Goal: Find specific page/section: Find specific page/section

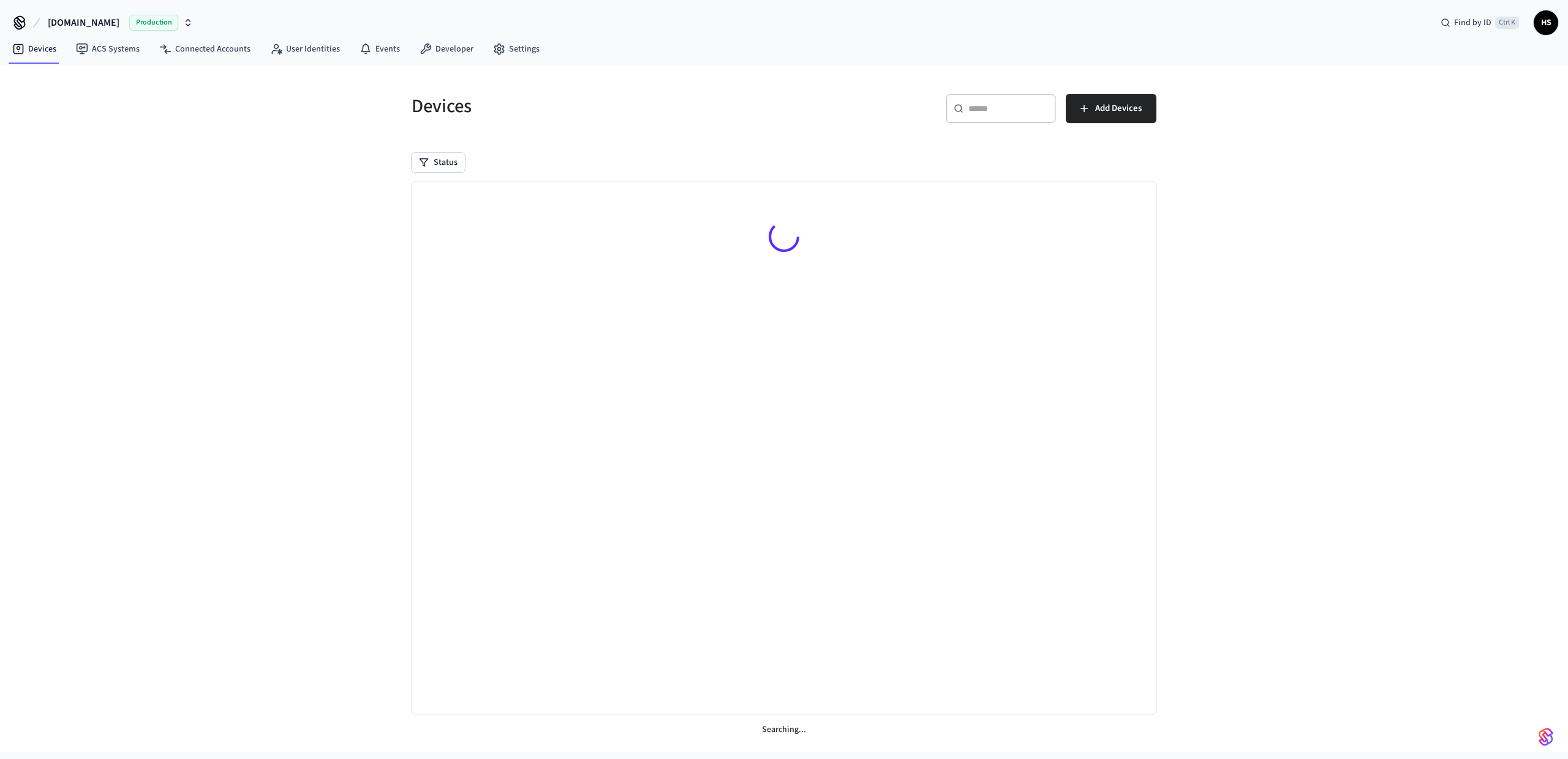
click at [202, 47] on link "Connected Accounts" at bounding box center [205, 49] width 111 height 22
click at [989, 112] on input "text" at bounding box center [989, 109] width 80 height 12
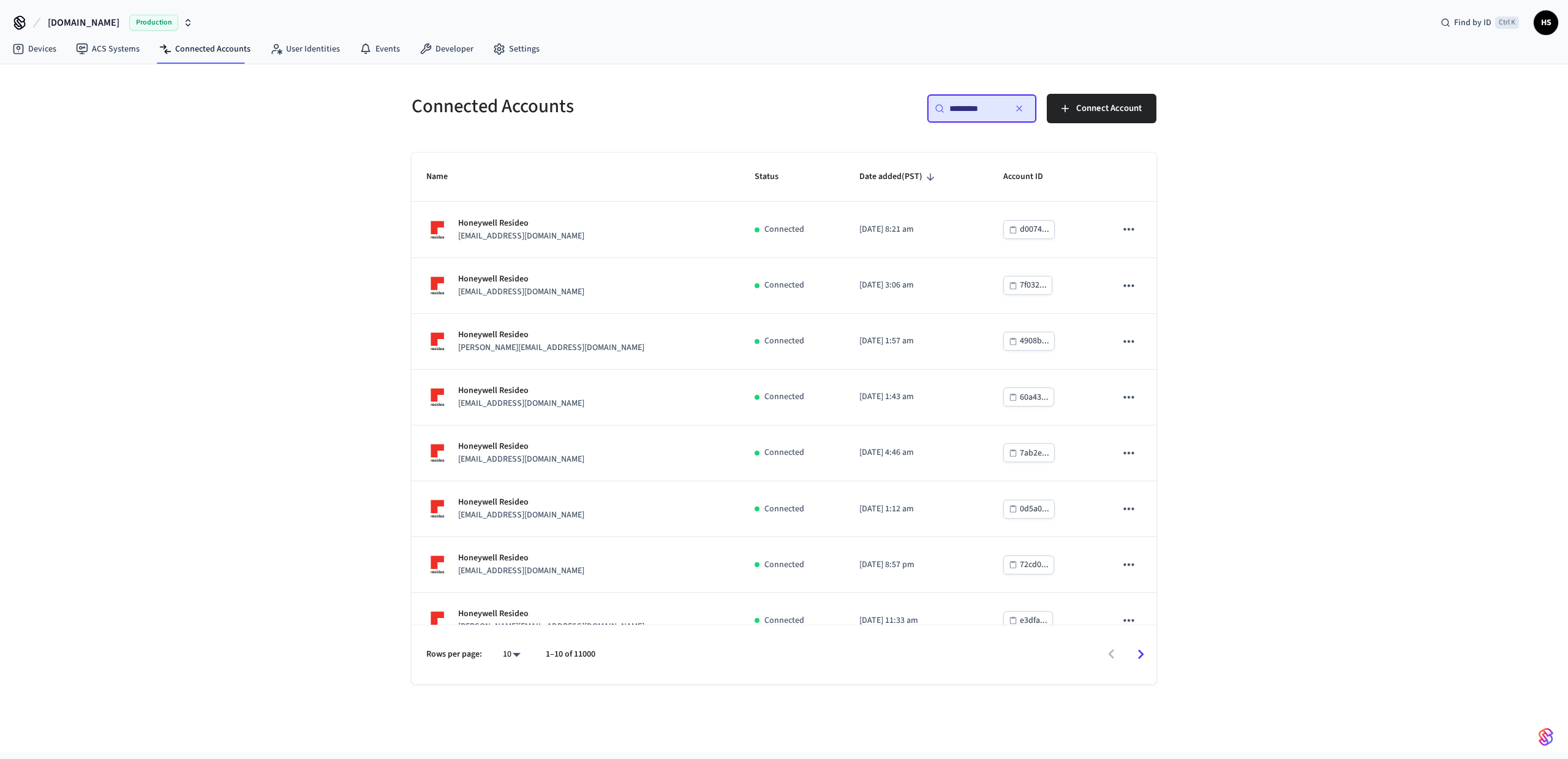
type input "*********"
click at [506, 653] on body "[DOMAIN_NAME] Production Find by ID Ctrl K HS Devices ACS Systems Connected Acc…" at bounding box center [784, 376] width 1568 height 752
click at [525, 716] on div "10 25 100 All" at bounding box center [506, 672] width 52 height 152
click at [513, 718] on li "All" at bounding box center [506, 722] width 33 height 33
click at [327, 624] on div at bounding box center [784, 379] width 1568 height 759
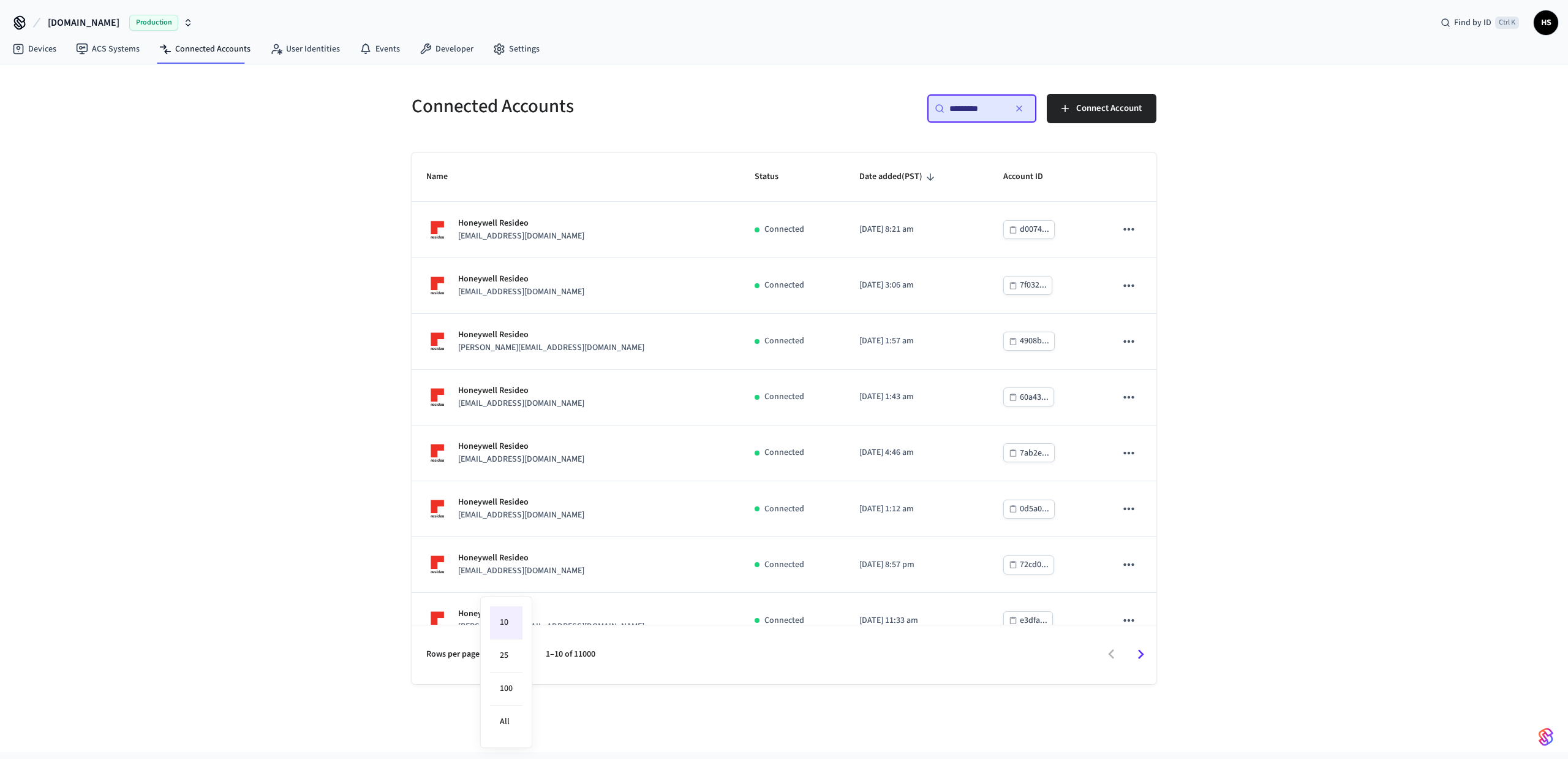
type input "**"
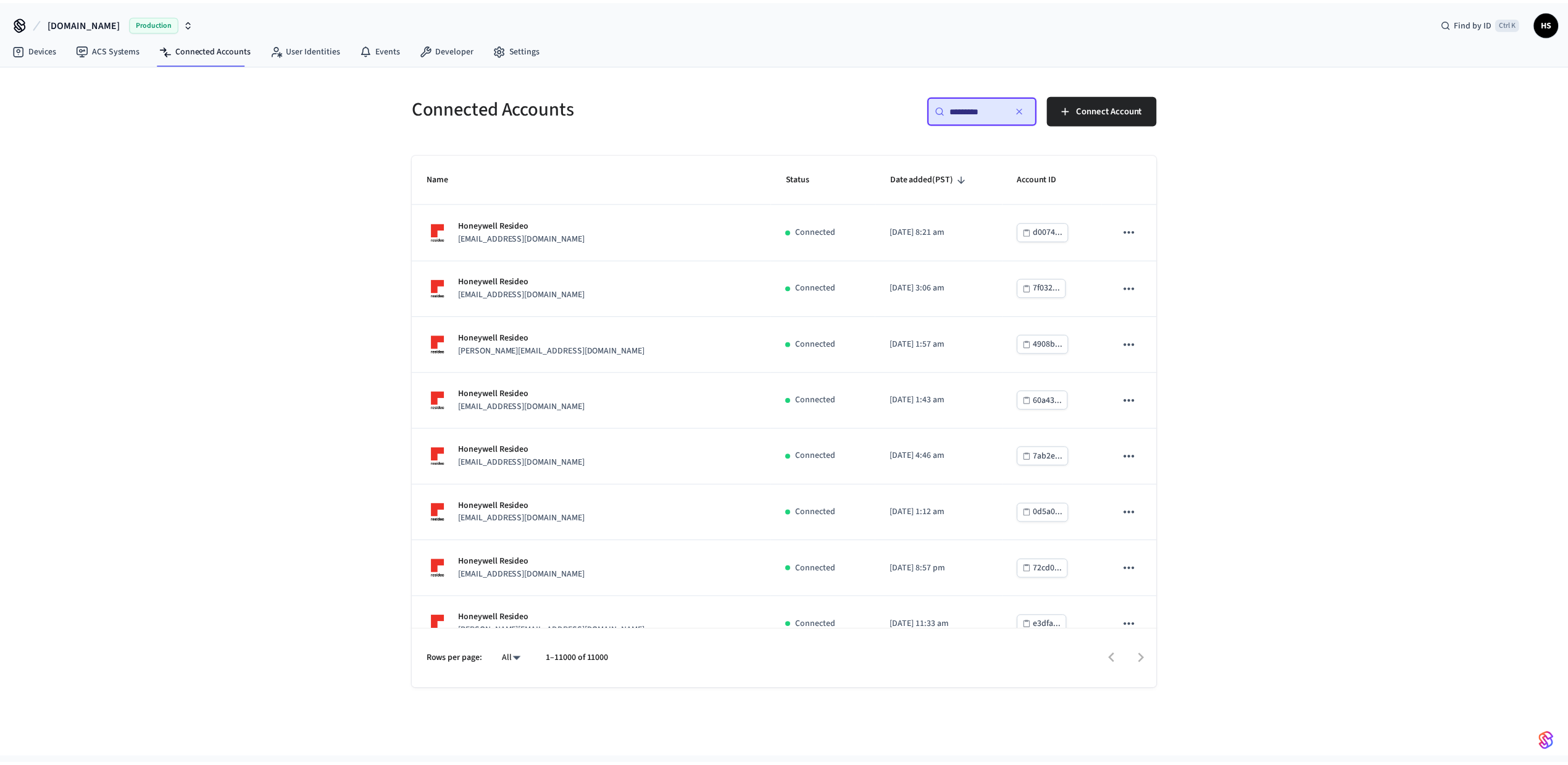
scroll to position [355, 0]
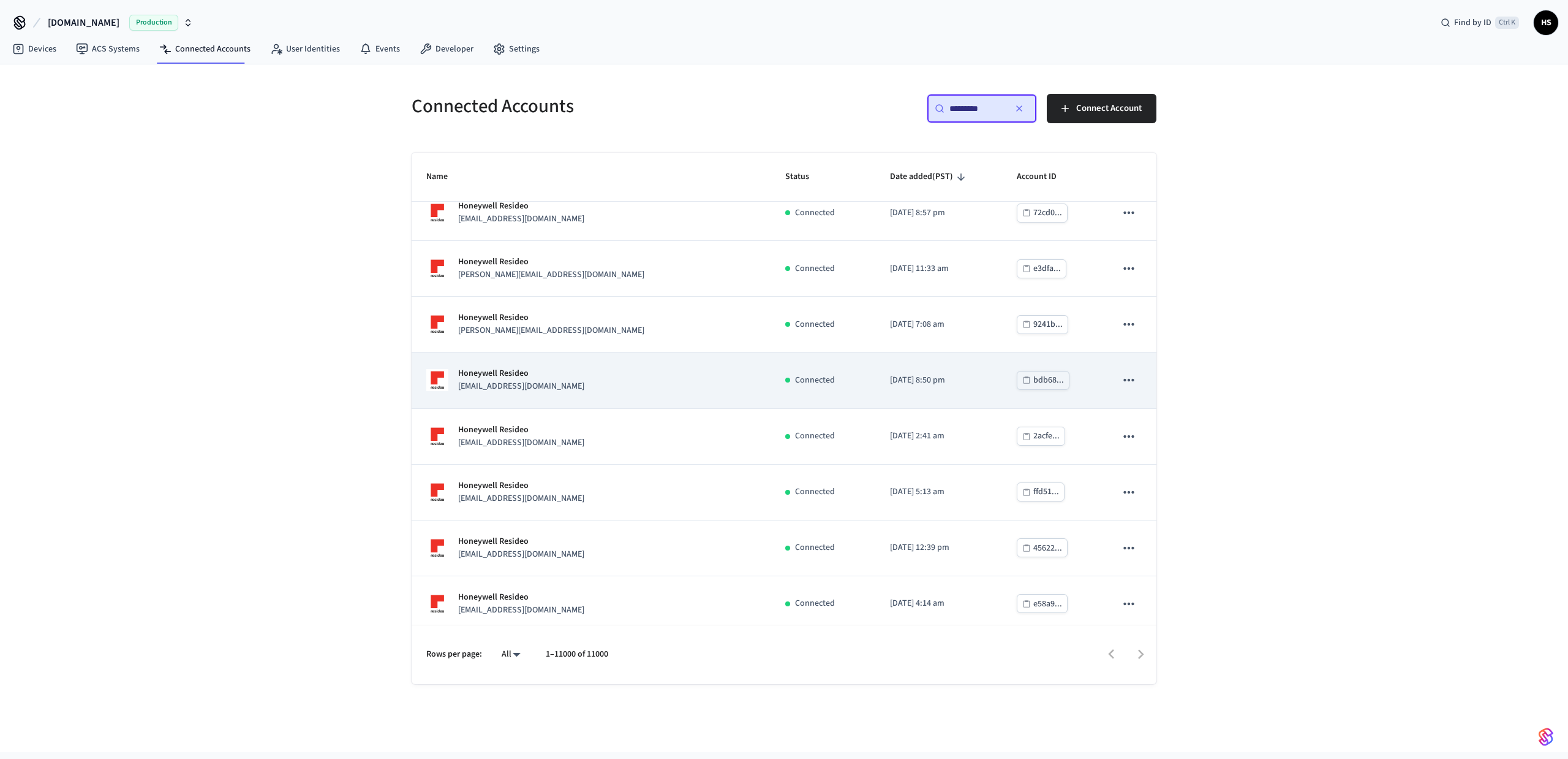
click at [557, 386] on div "Honeywell Resideo [EMAIL_ADDRESS][DOMAIN_NAME]" at bounding box center [591, 380] width 330 height 26
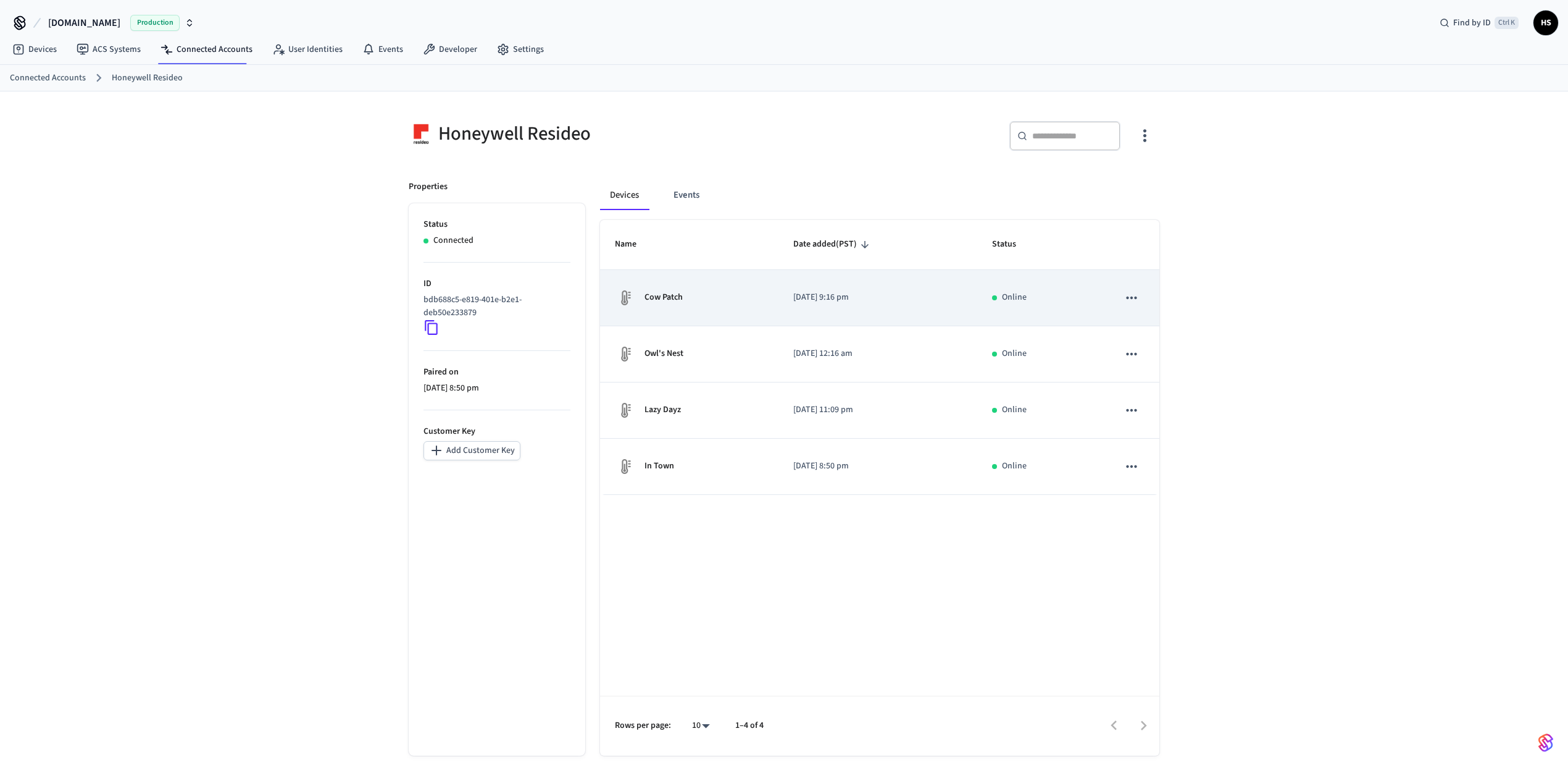
click at [718, 309] on td "Cow Patch" at bounding box center [689, 298] width 178 height 56
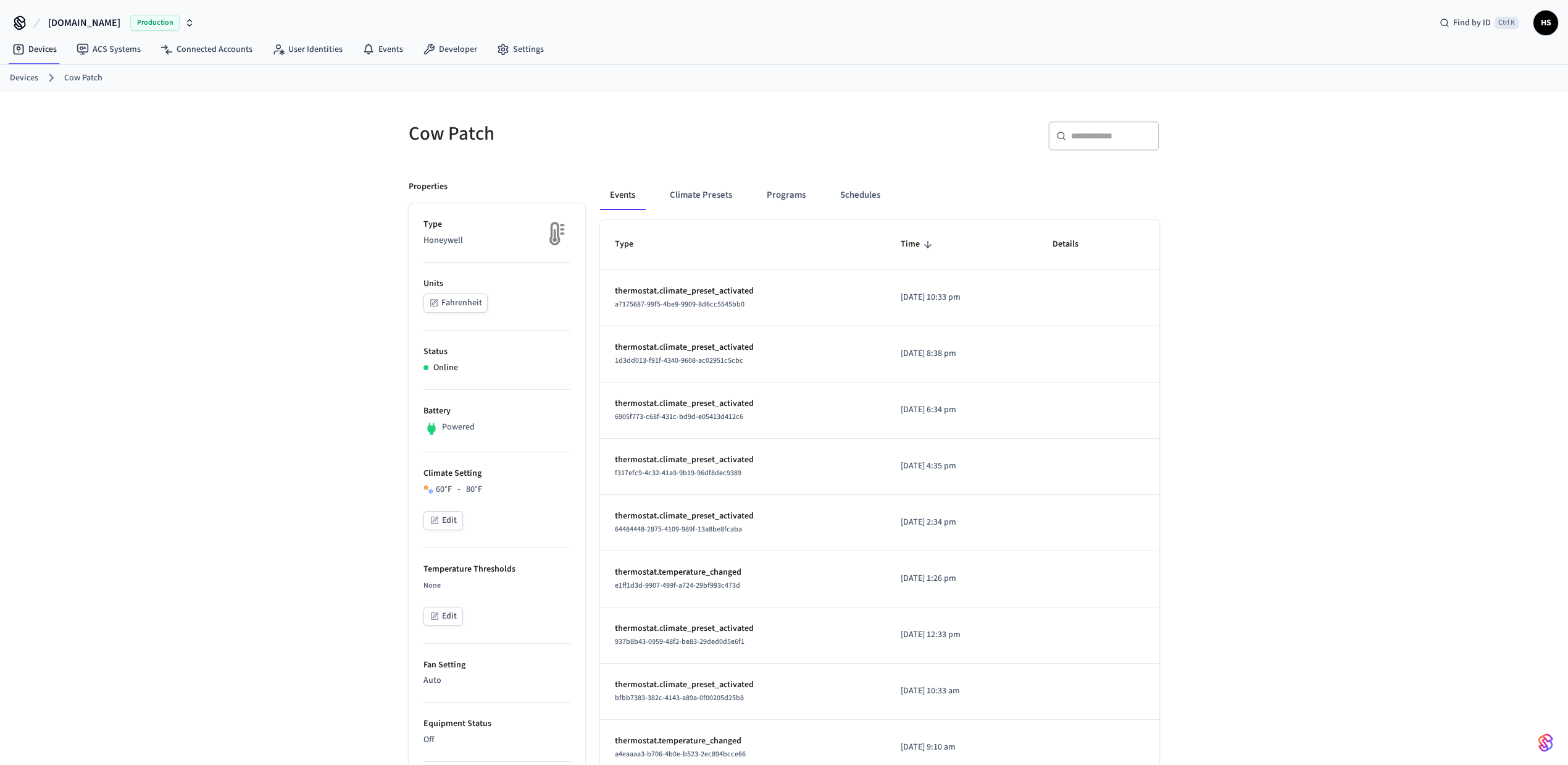
click at [475, 124] on h5 "Cow Patch" at bounding box center [593, 134] width 368 height 25
copy div "Cow Patch"
click at [850, 205] on button "Schedules" at bounding box center [860, 195] width 60 height 30
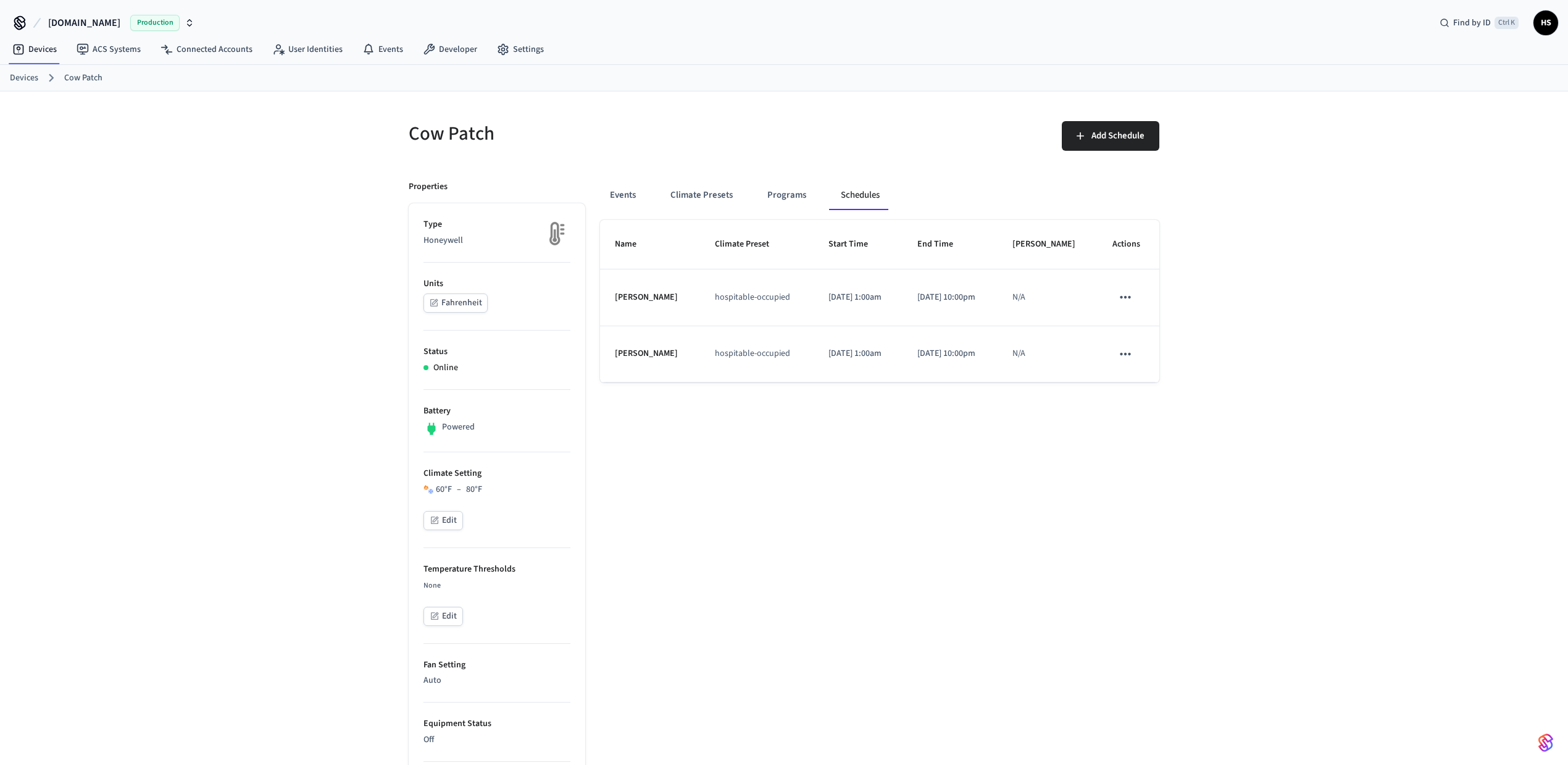
click at [1233, 302] on div "Cow Patch Add Schedule Properties Type Honeywell Units Fahrenheit Status Online…" at bounding box center [784, 681] width 1568 height 1180
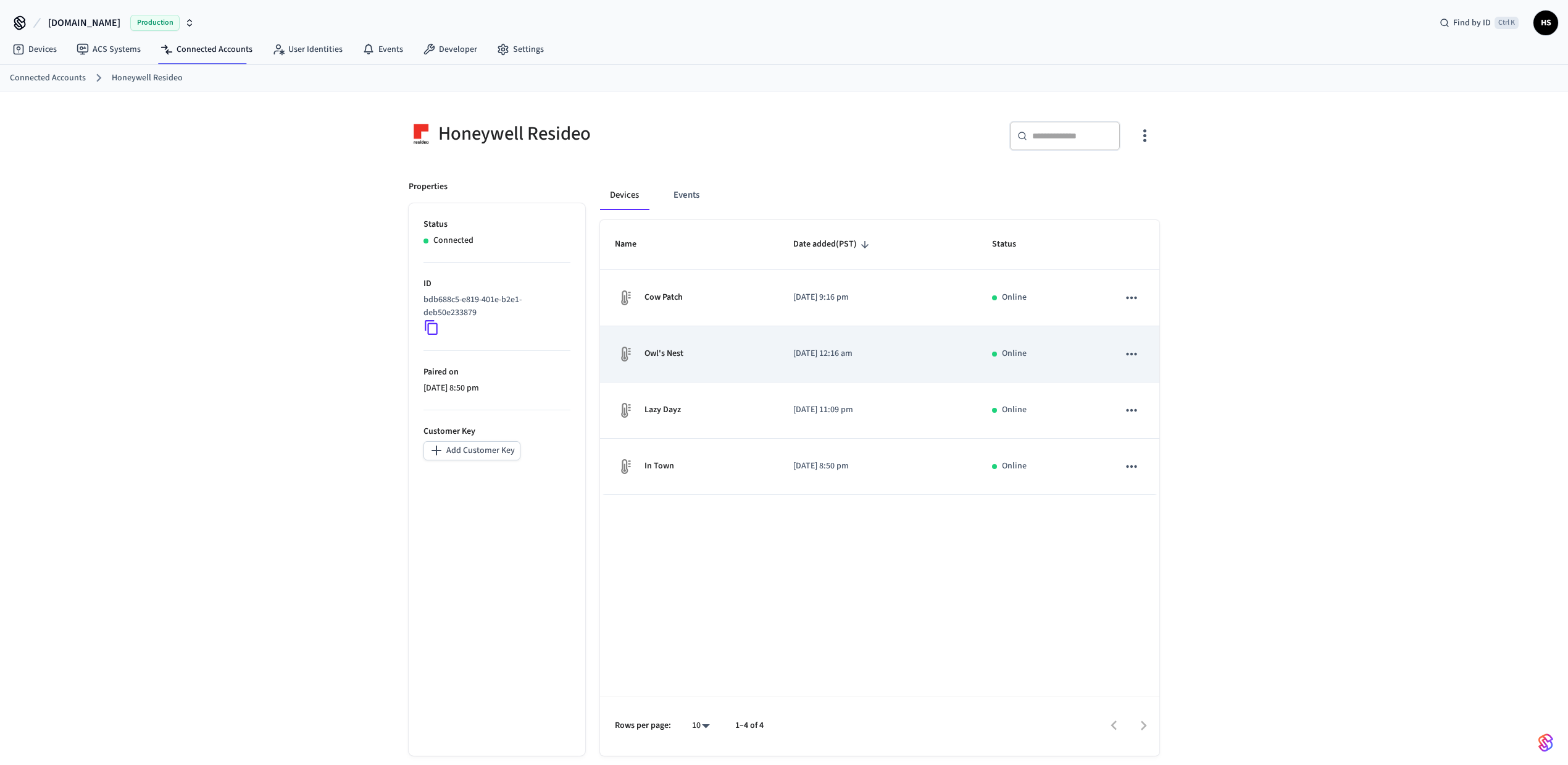
click at [707, 358] on div "Owl's Nest" at bounding box center [689, 354] width 149 height 20
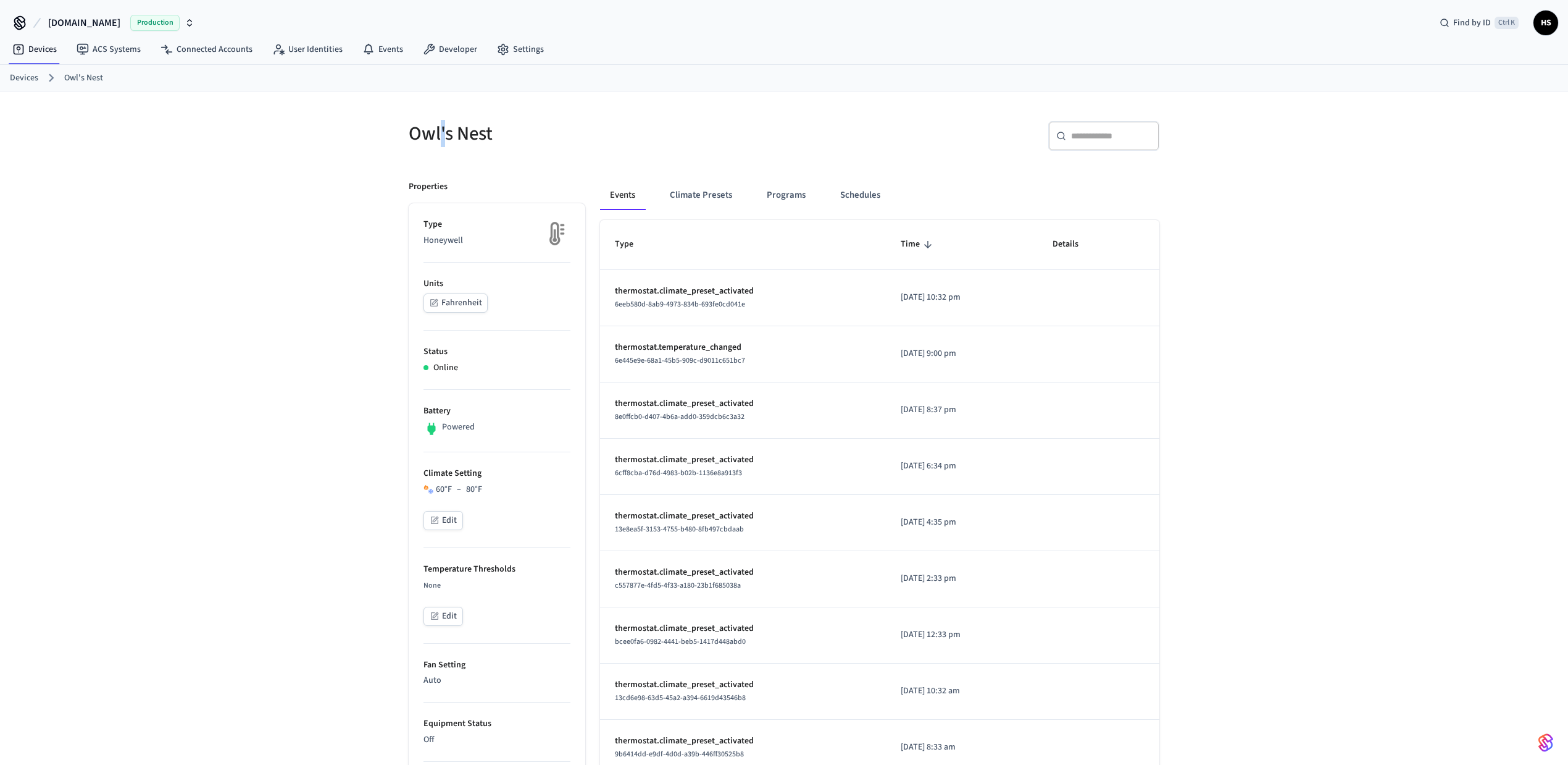
click at [443, 136] on h5 "Owl's Nest" at bounding box center [593, 134] width 368 height 25
copy div "Owl's Nest"
click at [862, 199] on button "Schedules" at bounding box center [860, 195] width 60 height 30
